Goal: Transaction & Acquisition: Subscribe to service/newsletter

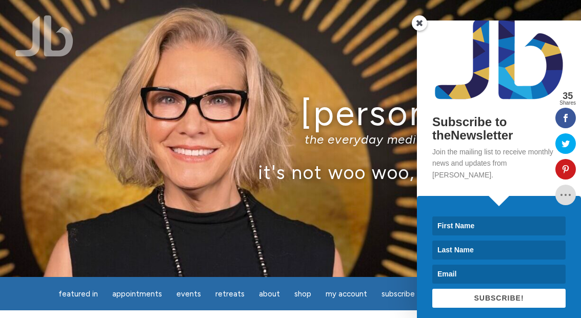
scroll to position [28, 0]
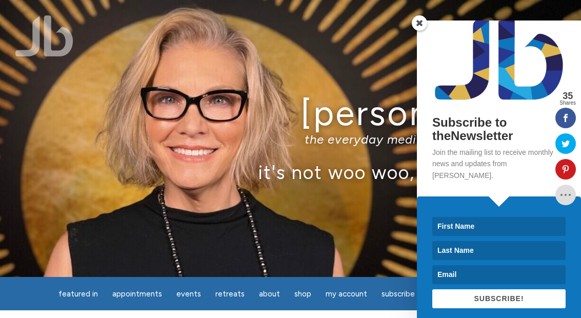
click at [444, 223] on input at bounding box center [498, 226] width 133 height 19
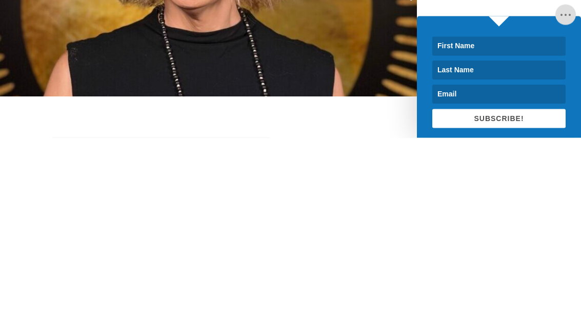
click at [461, 217] on input at bounding box center [498, 226] width 133 height 19
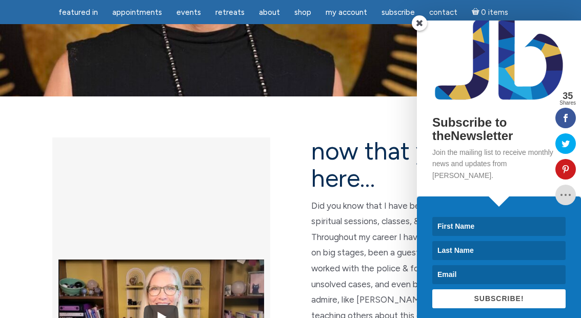
click at [453, 219] on input at bounding box center [498, 226] width 133 height 19
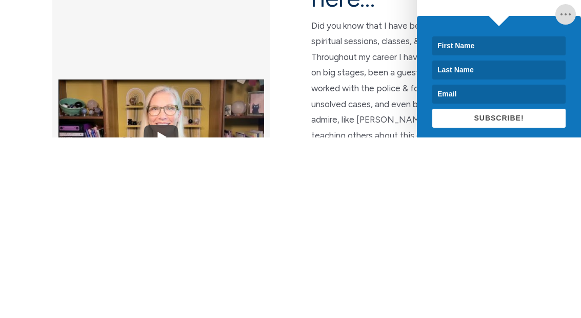
scroll to position [361, 0]
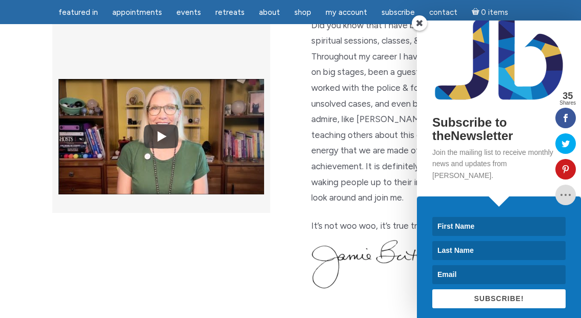
click at [423, 31] on div "Subscribe to theNewsletter Join the mailing list to receive monthly news and up…" at bounding box center [499, 95] width 164 height 204
click at [422, 26] on span at bounding box center [419, 22] width 15 height 15
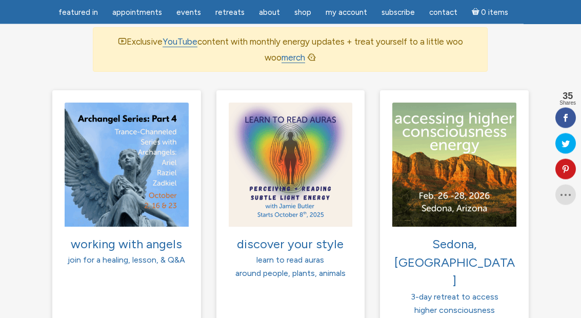
scroll to position [763, 0]
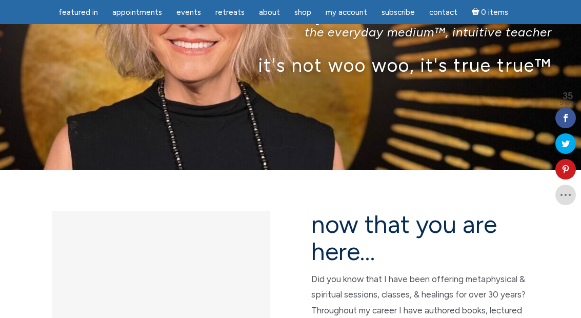
scroll to position [115, 0]
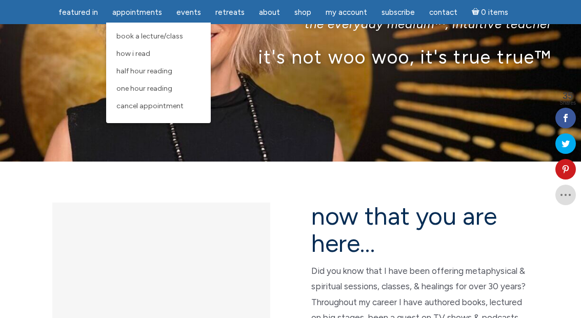
click at [144, 71] on span "Half Hour Reading" at bounding box center [144, 71] width 56 height 9
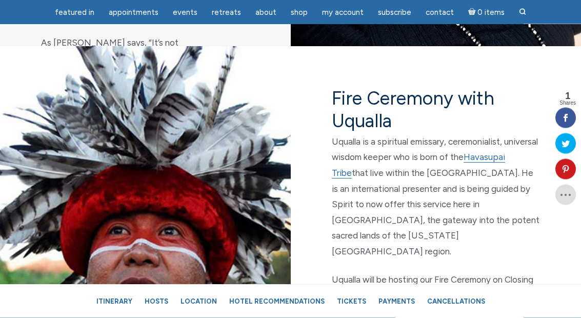
scroll to position [4130, 0]
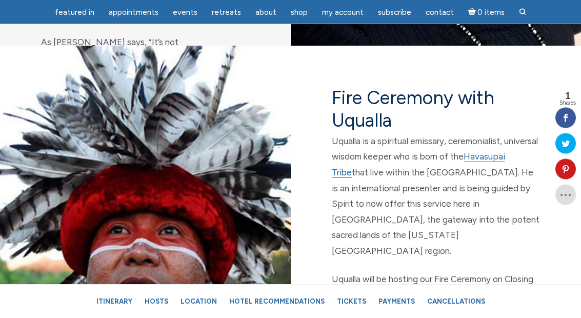
click at [455, 265] on div "Fire Ceremony with Uqualla Uqualla is a spiritual emissary, ceremonialist, univ…" at bounding box center [436, 205] width 291 height 319
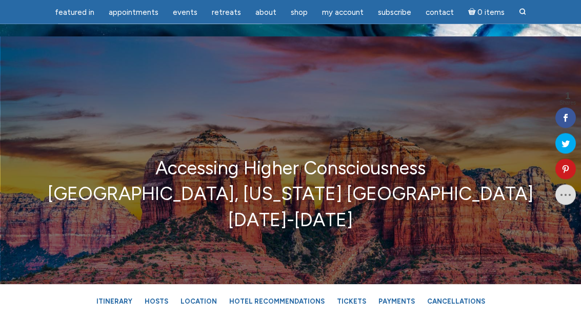
scroll to position [0, 0]
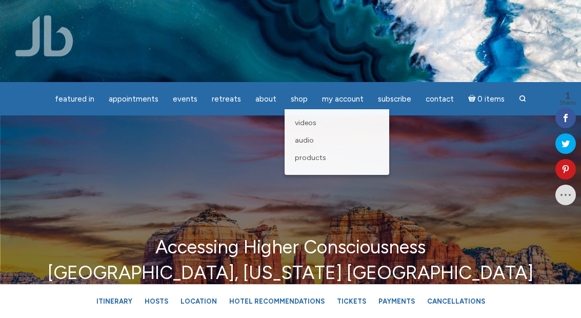
click at [429, 177] on div "Accessing Higher Consciousness [GEOGRAPHIC_DATA], [US_STATE] [GEOGRAPHIC_DATA] …" at bounding box center [290, 279] width 581 height 328
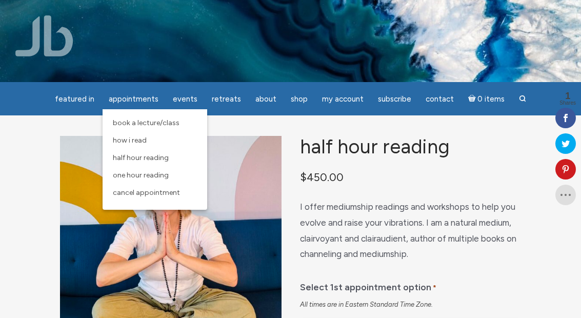
click at [150, 182] on link "One Hour Reading" at bounding box center [155, 175] width 94 height 17
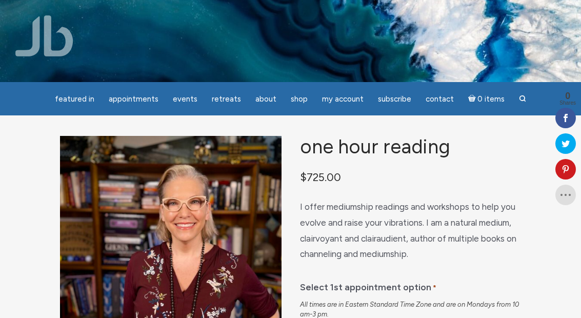
click at [392, 103] on span "Subscribe" at bounding box center [394, 98] width 33 height 9
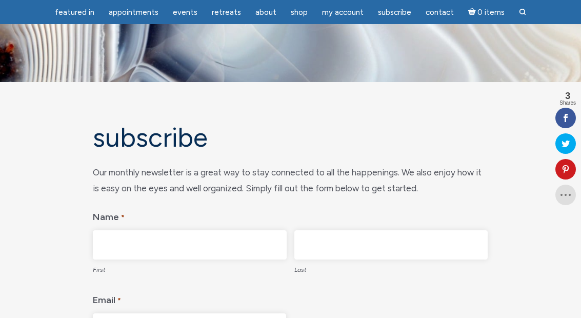
scroll to position [60, 0]
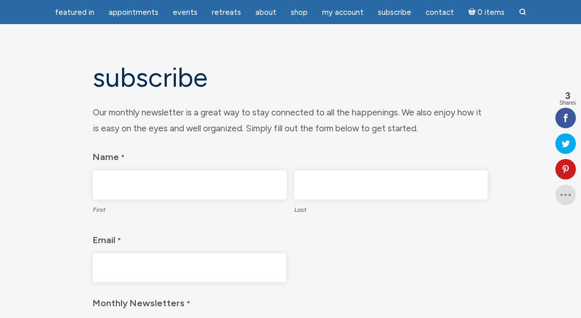
click at [120, 184] on input "First" at bounding box center [189, 184] width 193 height 29
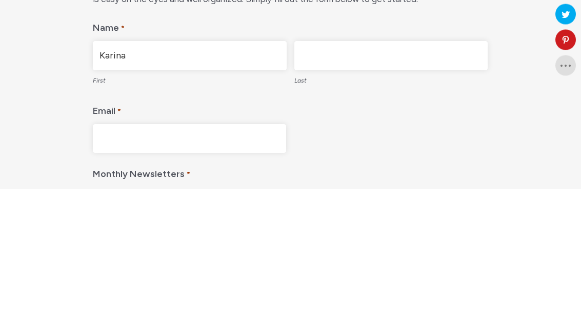
type input "Karina"
click at [331, 171] on input "Last" at bounding box center [390, 185] width 193 height 29
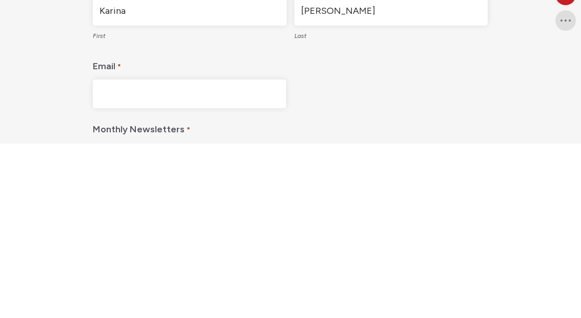
type input "Petersen"
click at [122, 254] on input "Email *" at bounding box center [189, 268] width 193 height 29
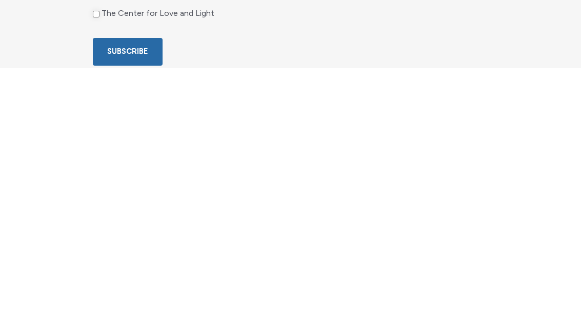
scroll to position [163, 0]
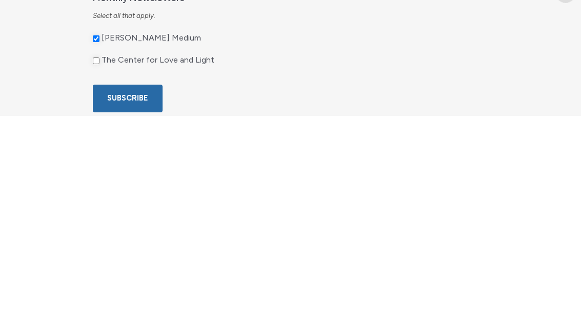
type input "mountainbluebird@comcast.net"
click at [100, 260] on input "The Center for Love and Light" at bounding box center [96, 263] width 7 height 7
checkbox input "true"
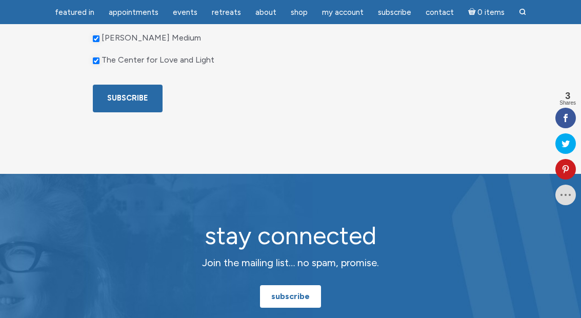
click at [134, 112] on input "Subscribe" at bounding box center [128, 98] width 70 height 27
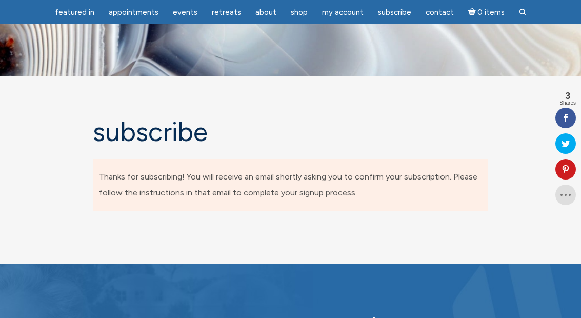
scroll to position [0, 0]
